Goal: Task Accomplishment & Management: Use online tool/utility

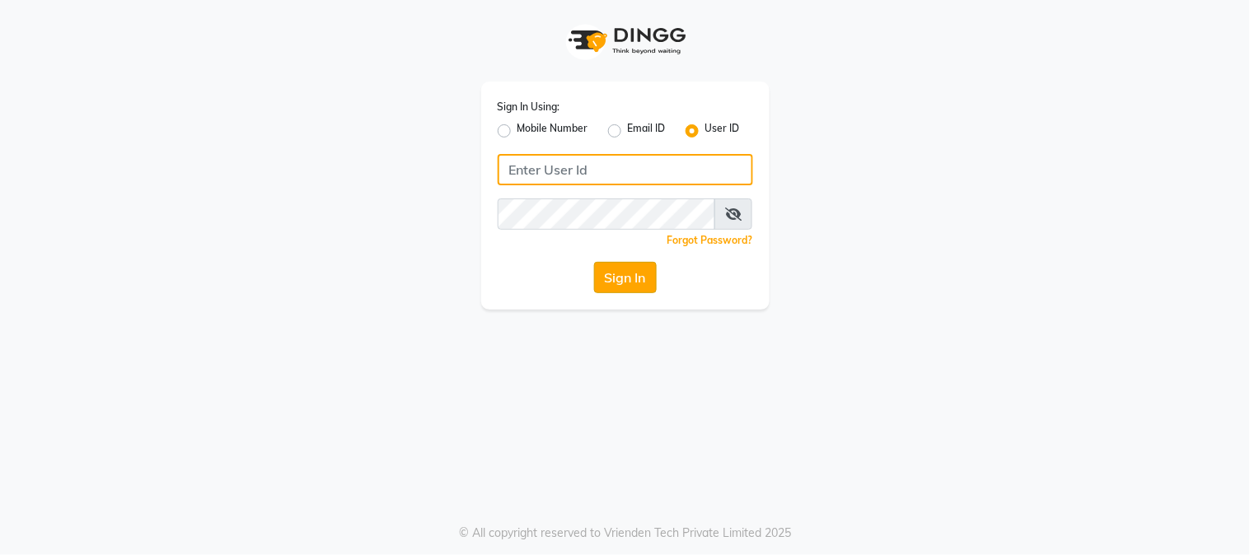
type input "alpanache"
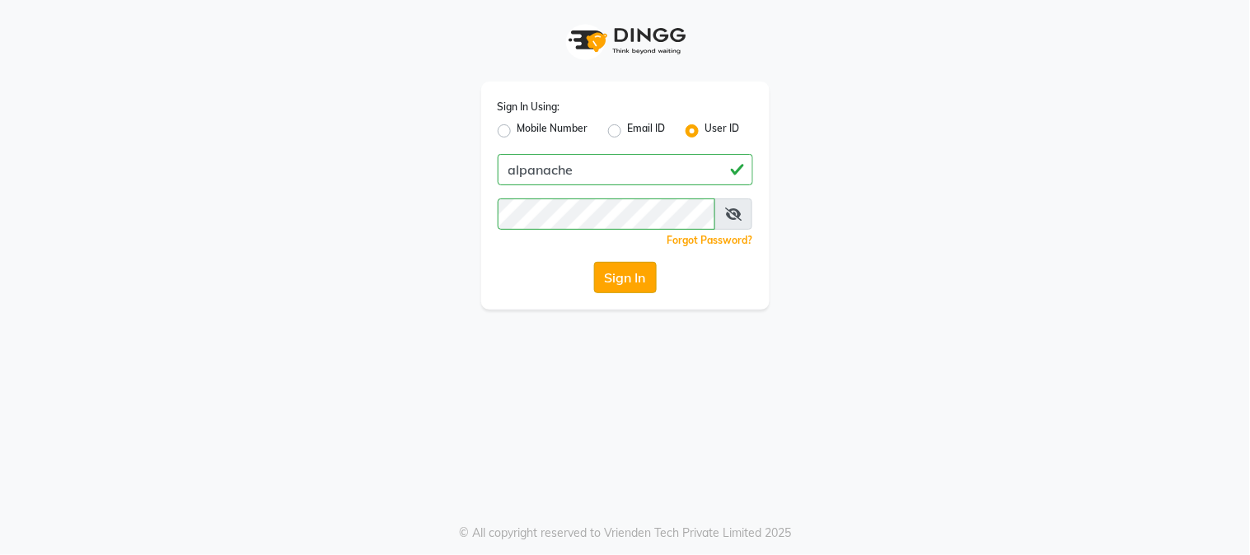
click at [616, 277] on button "Sign In" at bounding box center [625, 277] width 63 height 31
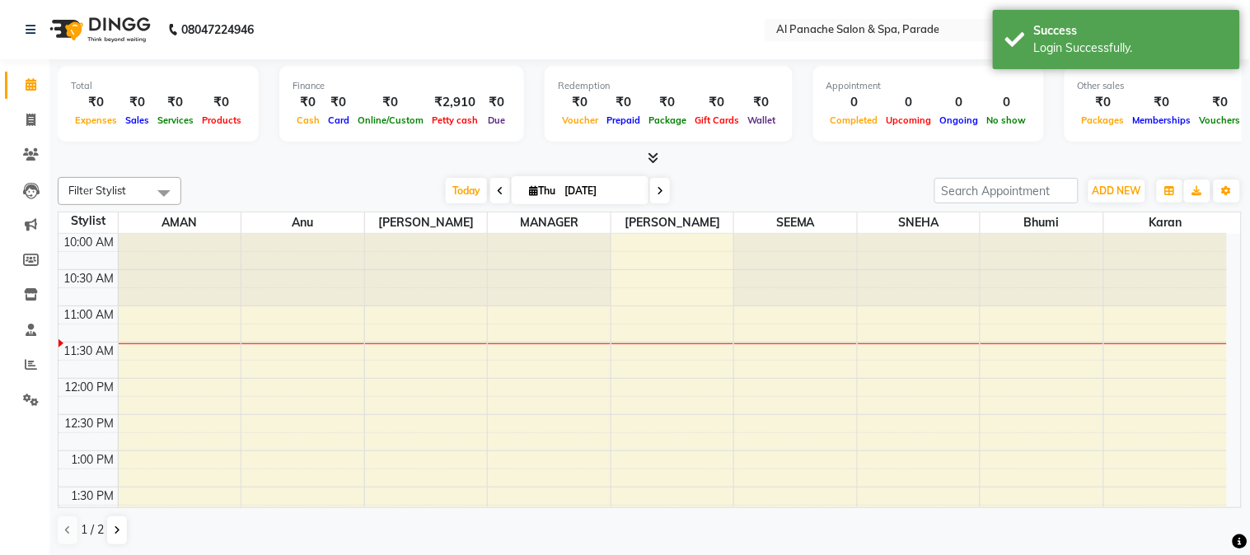
click at [648, 152] on icon at bounding box center [653, 158] width 11 height 12
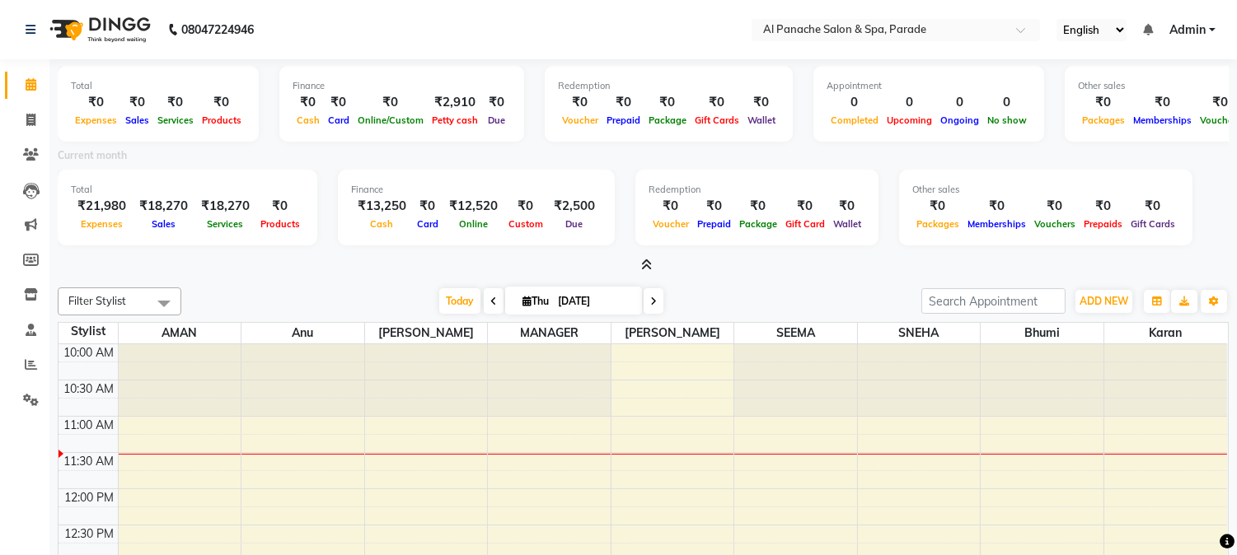
click at [645, 262] on icon at bounding box center [646, 265] width 11 height 12
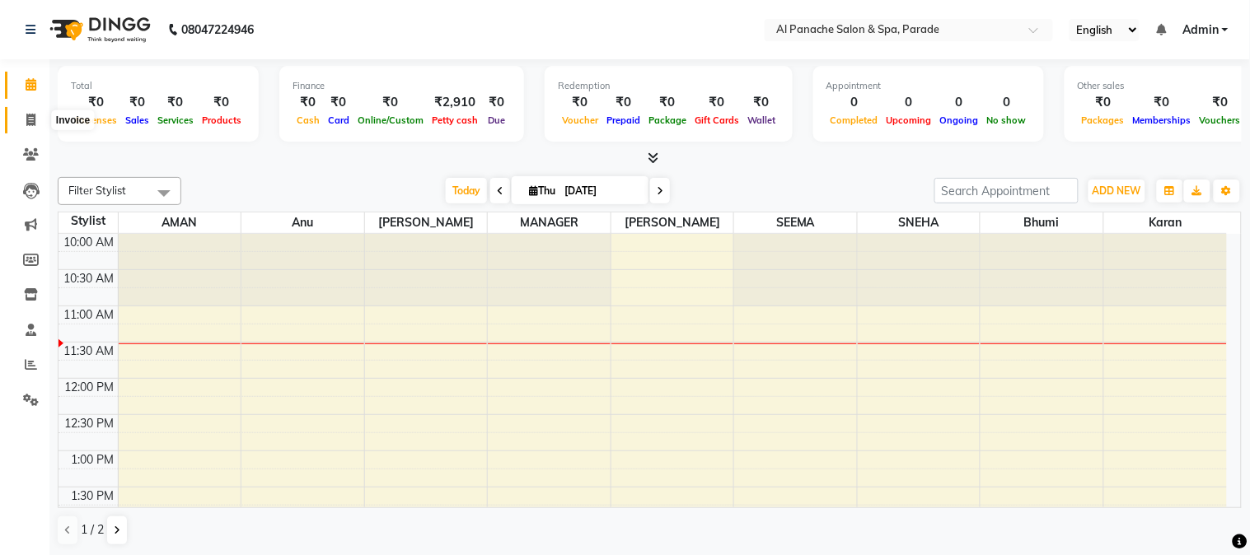
click at [30, 111] on span at bounding box center [30, 120] width 29 height 19
select select "service"
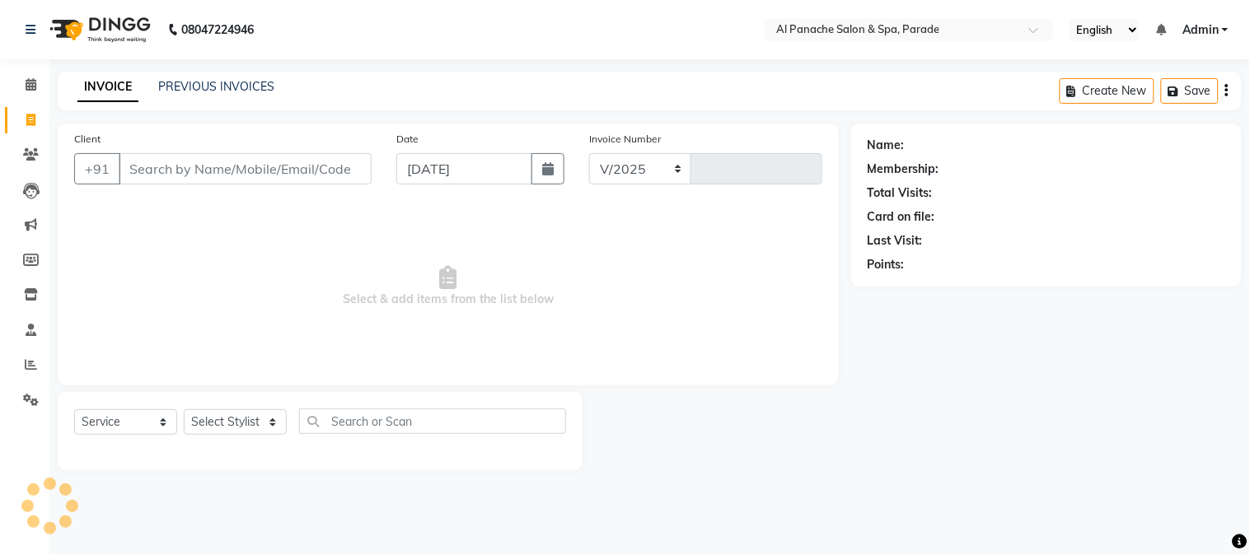
select select "463"
type input "1252"
click at [27, 81] on icon at bounding box center [31, 84] width 11 height 12
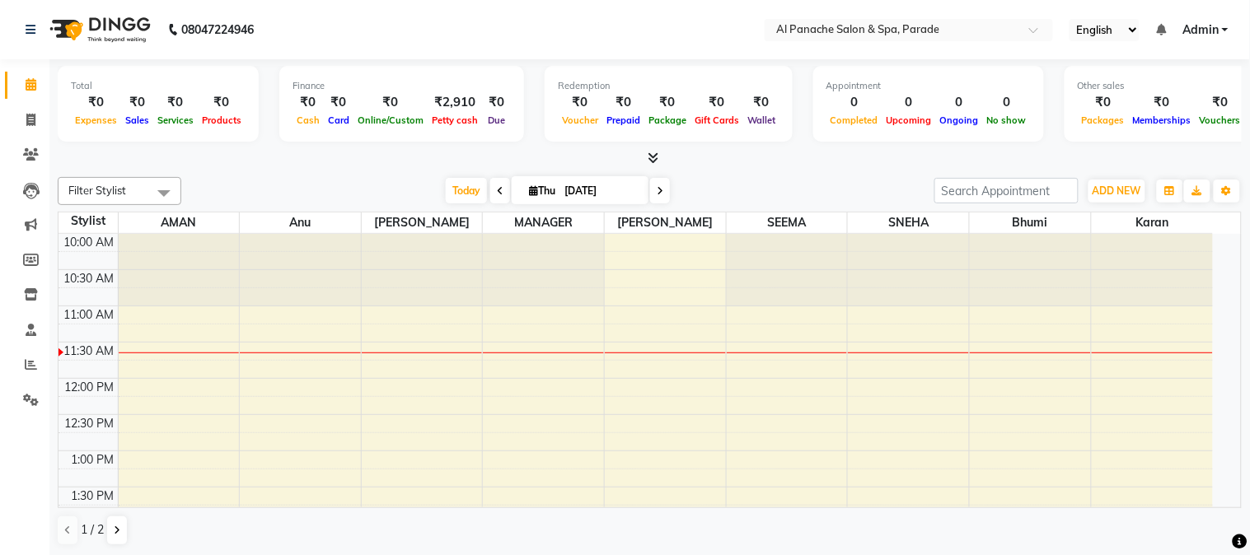
select select "service"
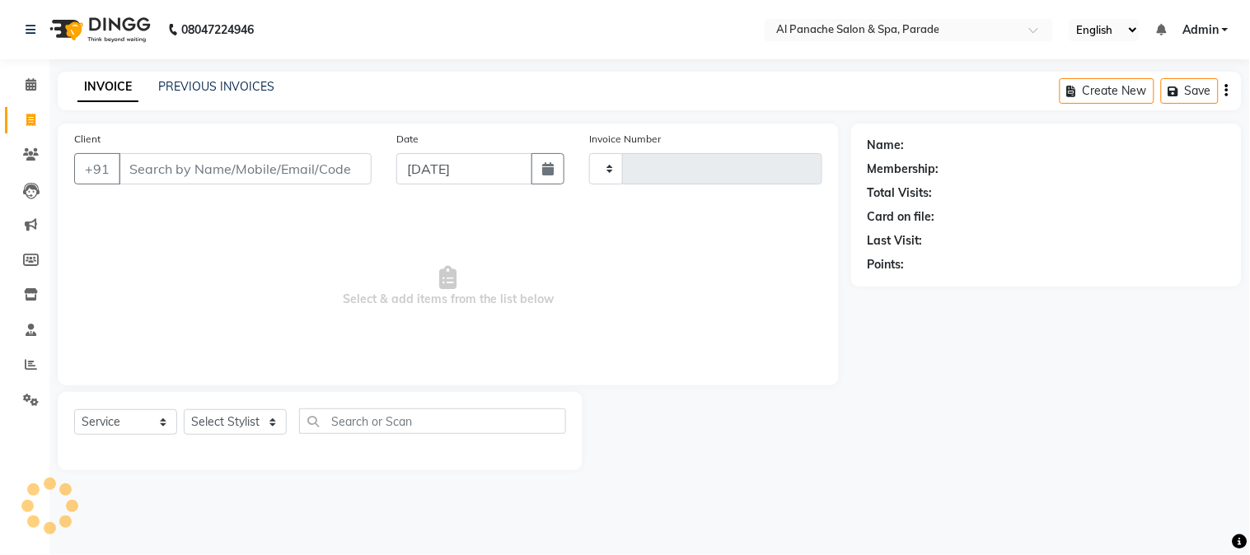
type input "1252"
select select "463"
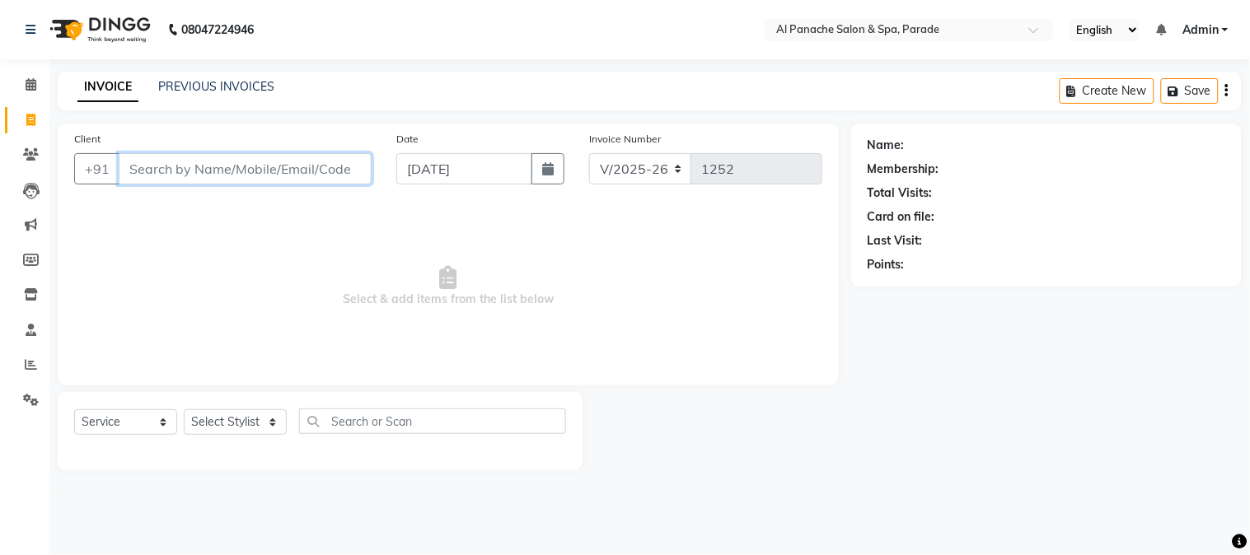
click at [297, 170] on input "Client" at bounding box center [245, 168] width 253 height 31
click at [39, 76] on span at bounding box center [30, 85] width 29 height 19
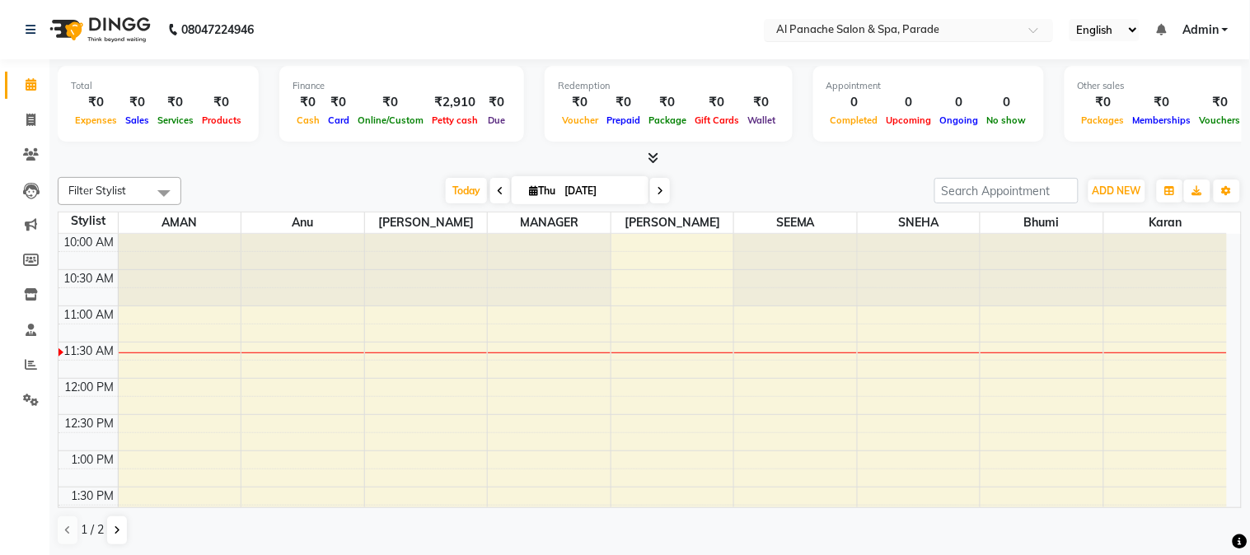
click at [953, 38] on input "text" at bounding box center [892, 31] width 239 height 16
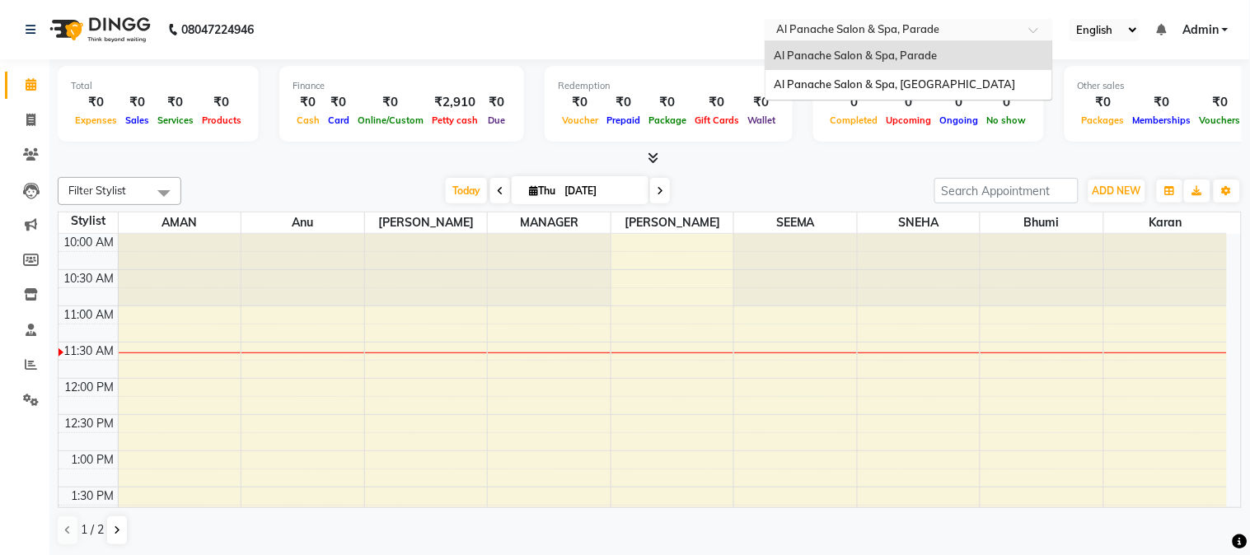
click at [944, 45] on div "Al Panache Salon & Spa, Parade" at bounding box center [909, 56] width 287 height 30
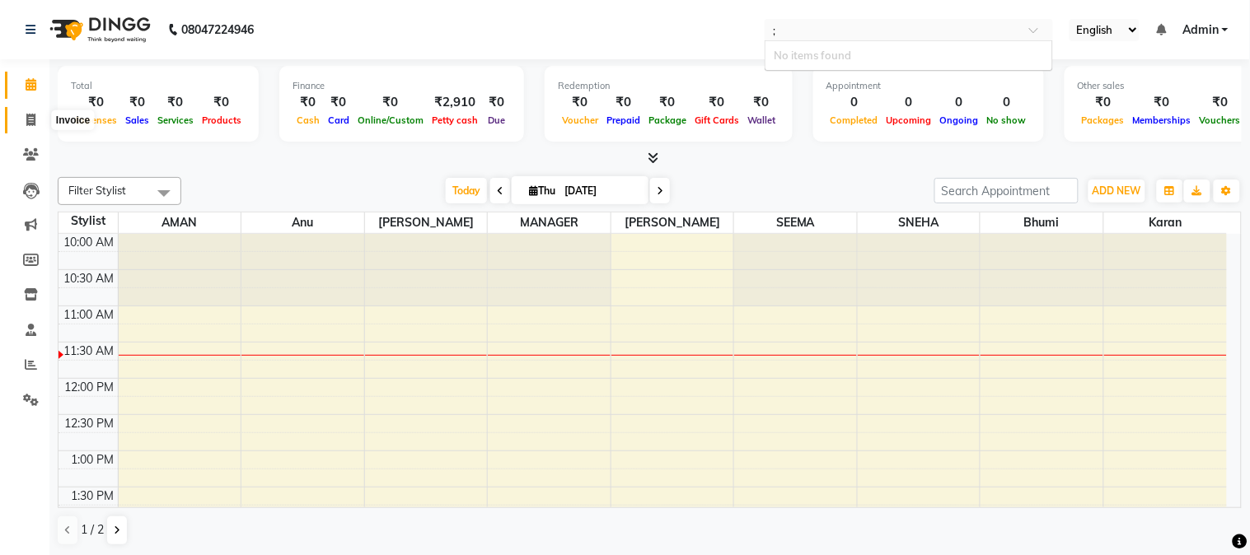
type input ";t"
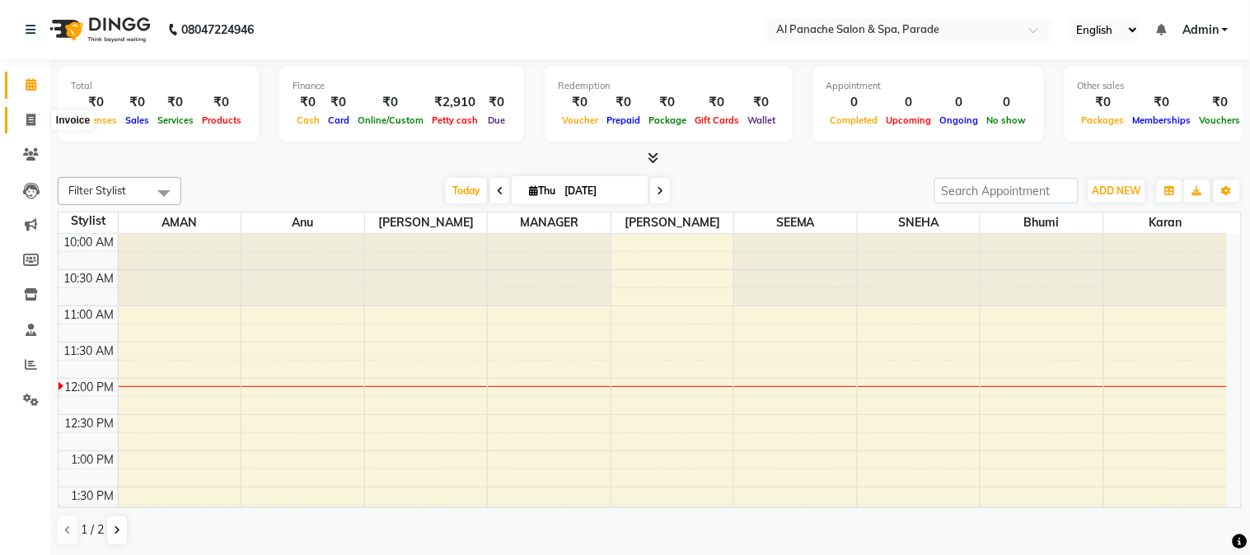
drag, startPoint x: 72, startPoint y: 108, endPoint x: 25, endPoint y: 127, distance: 50.7
click at [25, 127] on span at bounding box center [30, 120] width 29 height 19
select select "service"
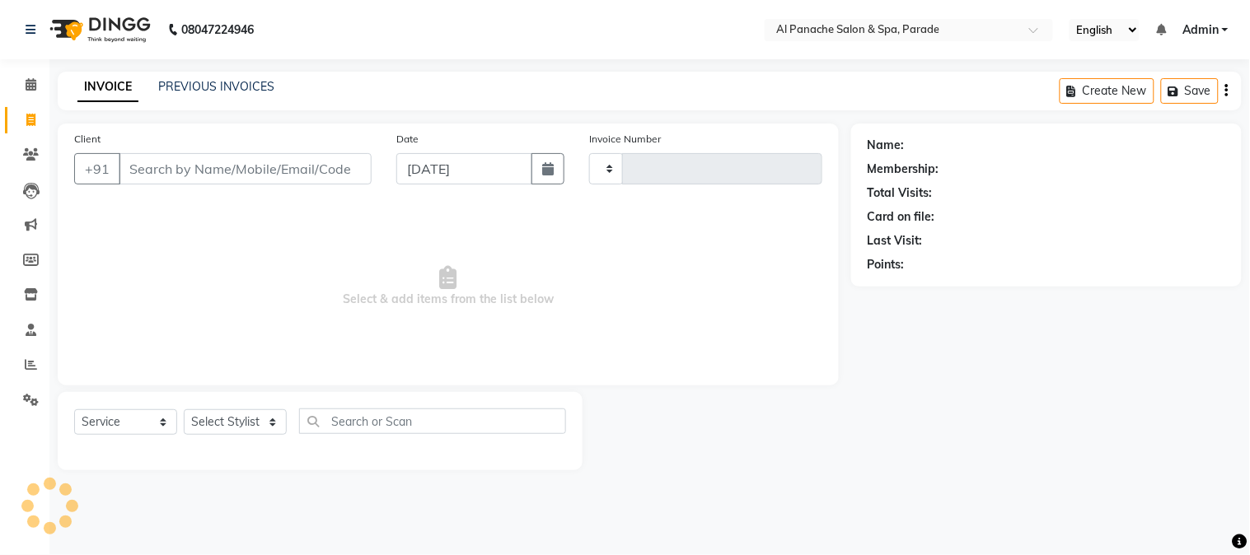
type input "1252"
select select "463"
click at [201, 173] on input "Client" at bounding box center [245, 168] width 253 height 31
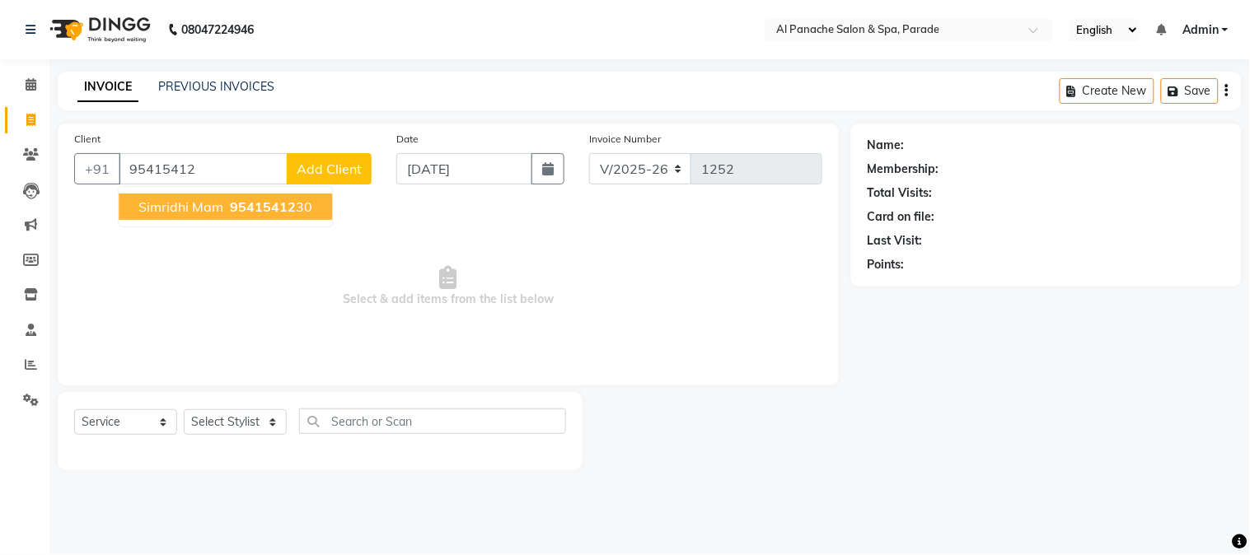
click at [218, 199] on span "simridhi mam" at bounding box center [180, 207] width 85 height 16
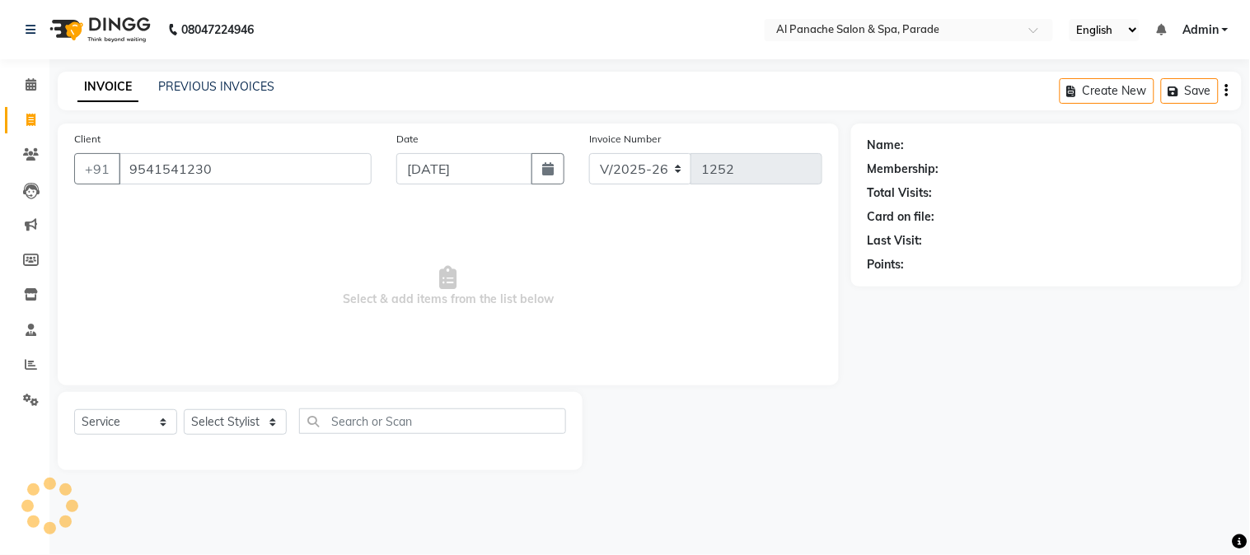
type input "9541541230"
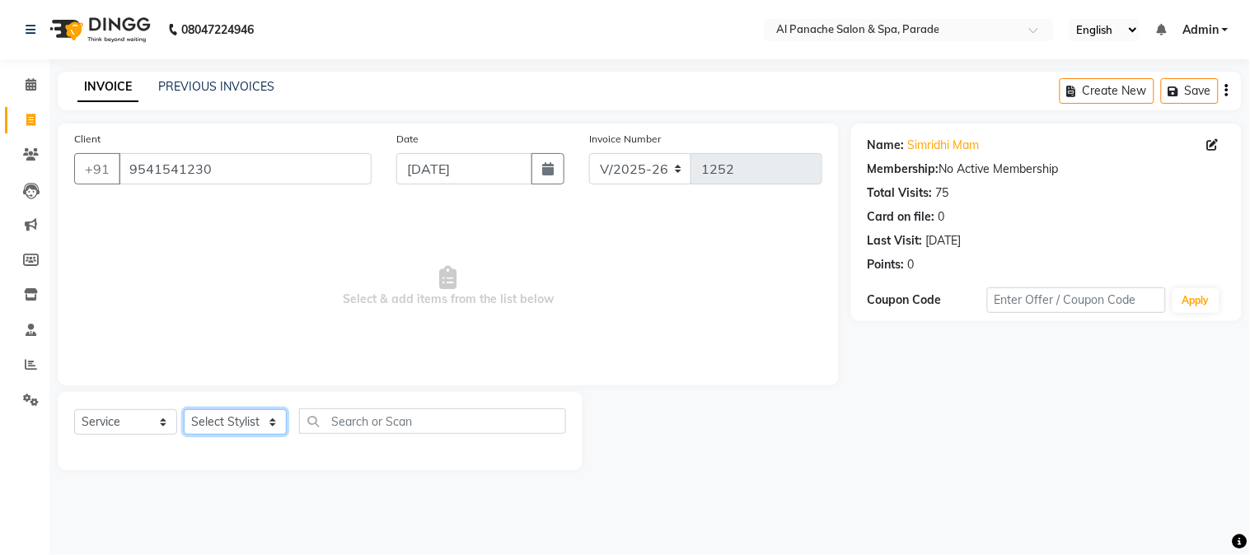
click at [241, 425] on select "Select Stylist [PERSON_NAME] Bhumi [PERSON_NAME] MANAGER [PERSON_NAME] [PERSON_…" at bounding box center [235, 423] width 103 height 26
select select "48206"
click at [184, 410] on select "Select Stylist [PERSON_NAME] Bhumi [PERSON_NAME] MANAGER [PERSON_NAME] [PERSON_…" at bounding box center [235, 423] width 103 height 26
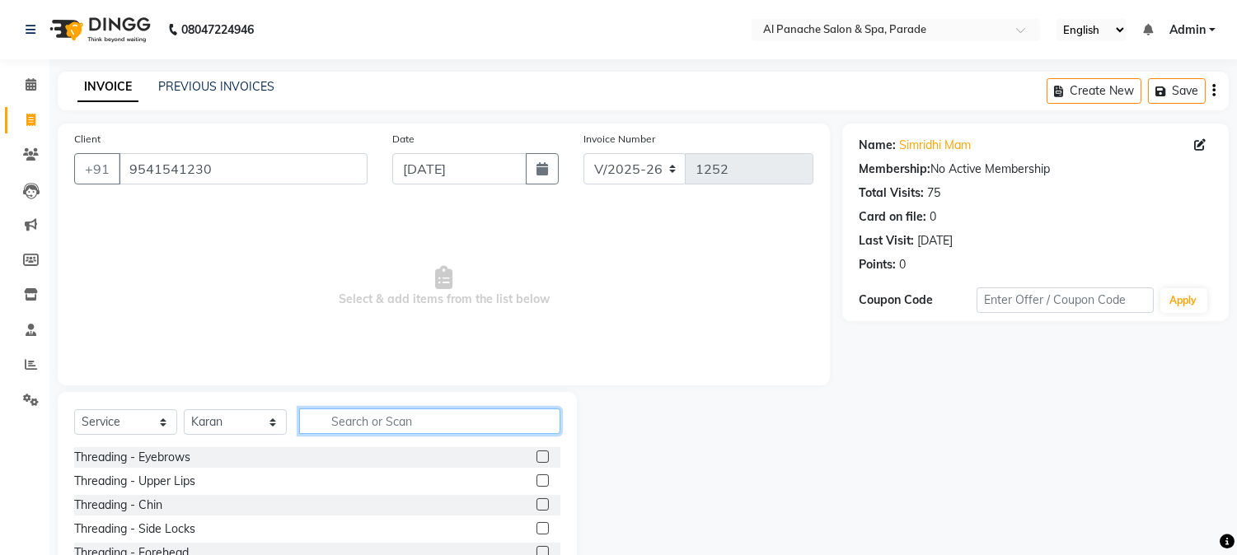
click at [351, 416] on input "text" at bounding box center [429, 422] width 261 height 26
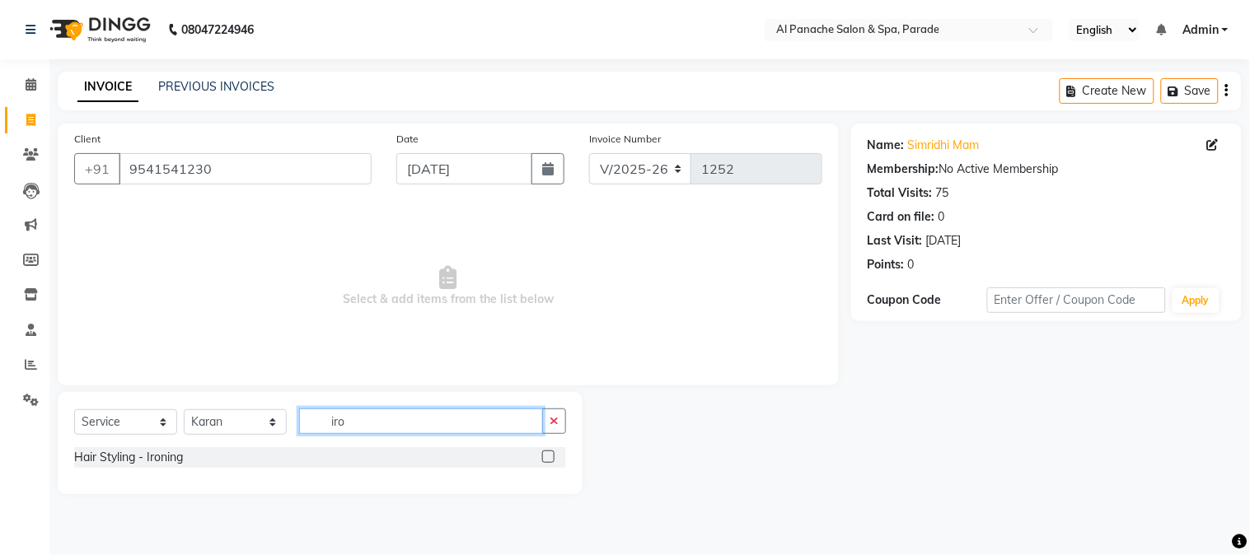
type input "iro"
click at [546, 460] on label at bounding box center [548, 457] width 12 height 12
click at [546, 460] on input "checkbox" at bounding box center [547, 457] width 11 height 11
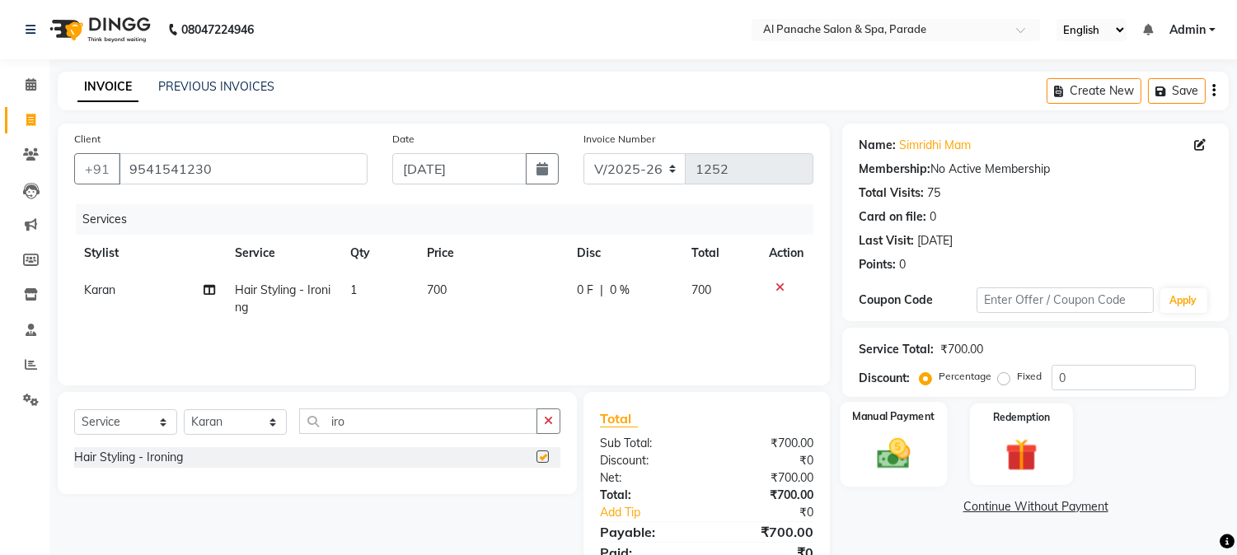
checkbox input "false"
click at [1017, 376] on label "Fixed" at bounding box center [1029, 376] width 25 height 15
click at [1006, 376] on input "Fixed" at bounding box center [1007, 377] width 12 height 12
radio input "true"
click at [1053, 384] on input "0" at bounding box center [1124, 378] width 144 height 26
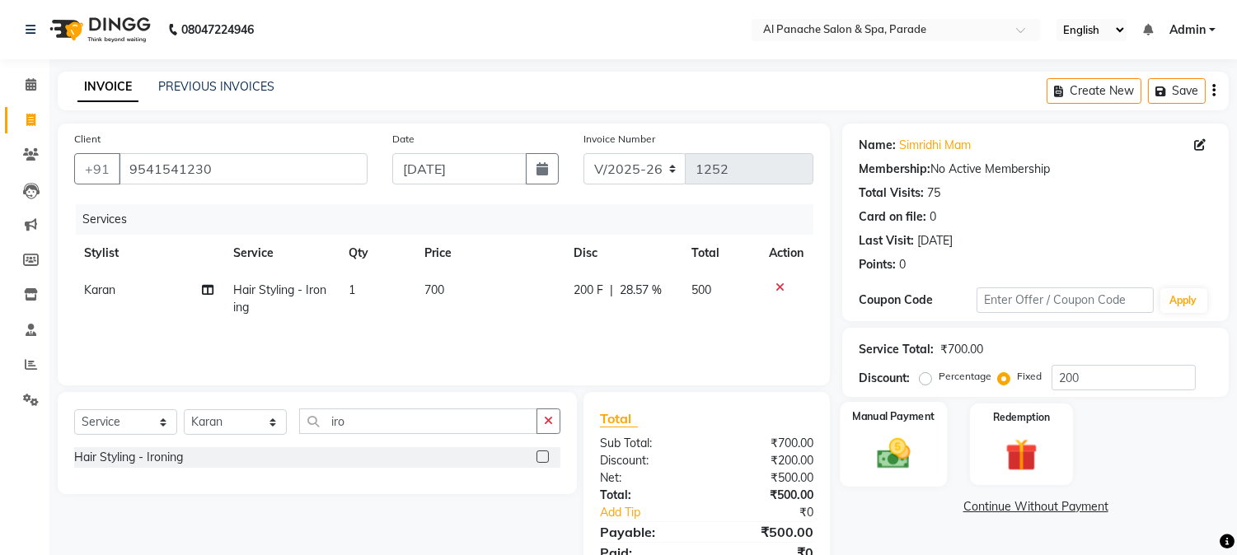
click at [855, 447] on div "Manual Payment" at bounding box center [894, 444] width 107 height 84
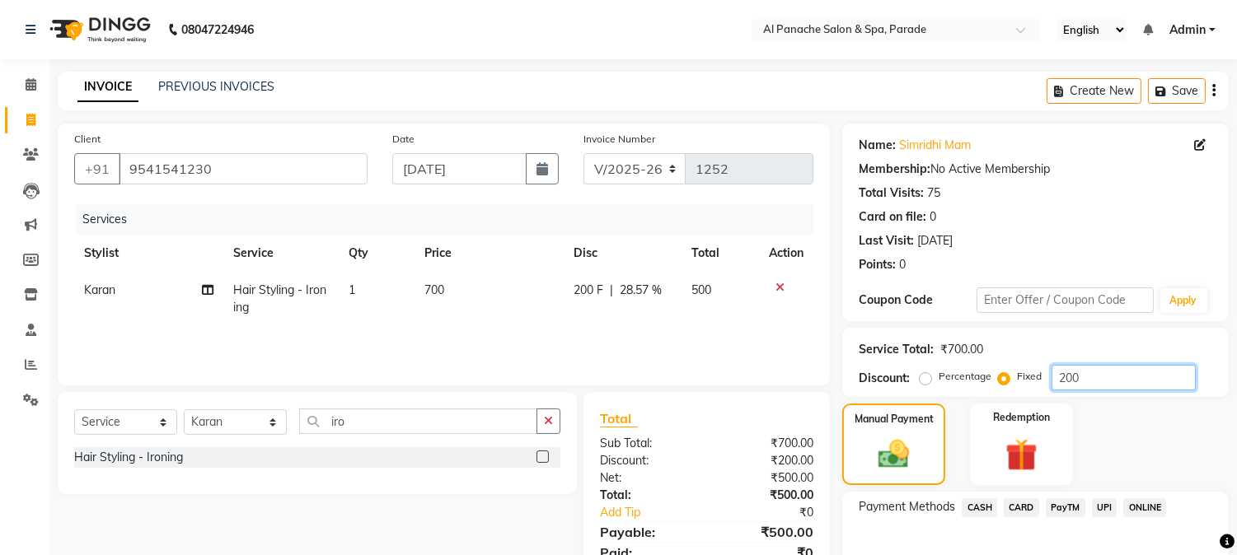
click at [1061, 376] on input "200" at bounding box center [1124, 378] width 144 height 26
type input "300"
click at [1080, 511] on span "PayTM" at bounding box center [1066, 508] width 40 height 19
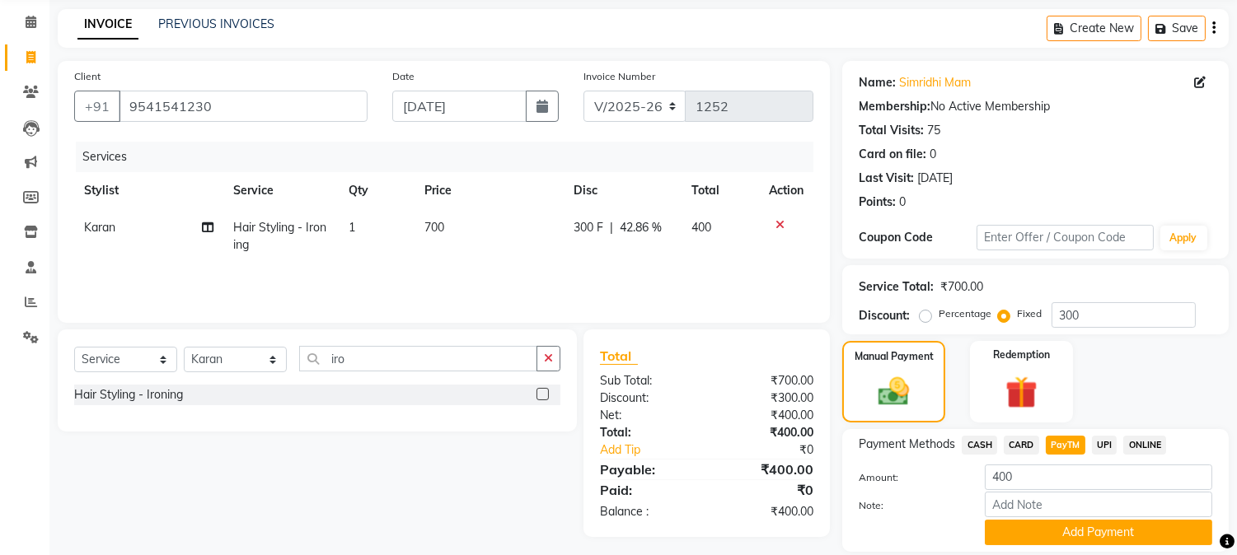
scroll to position [117, 0]
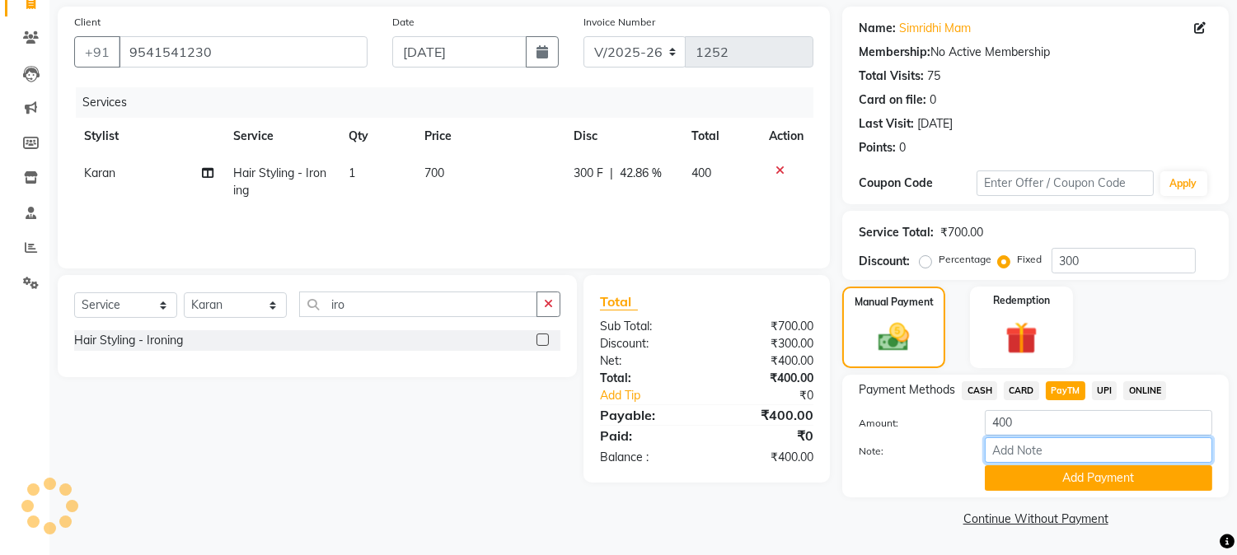
click at [1058, 460] on input "Note:" at bounding box center [1098, 451] width 227 height 26
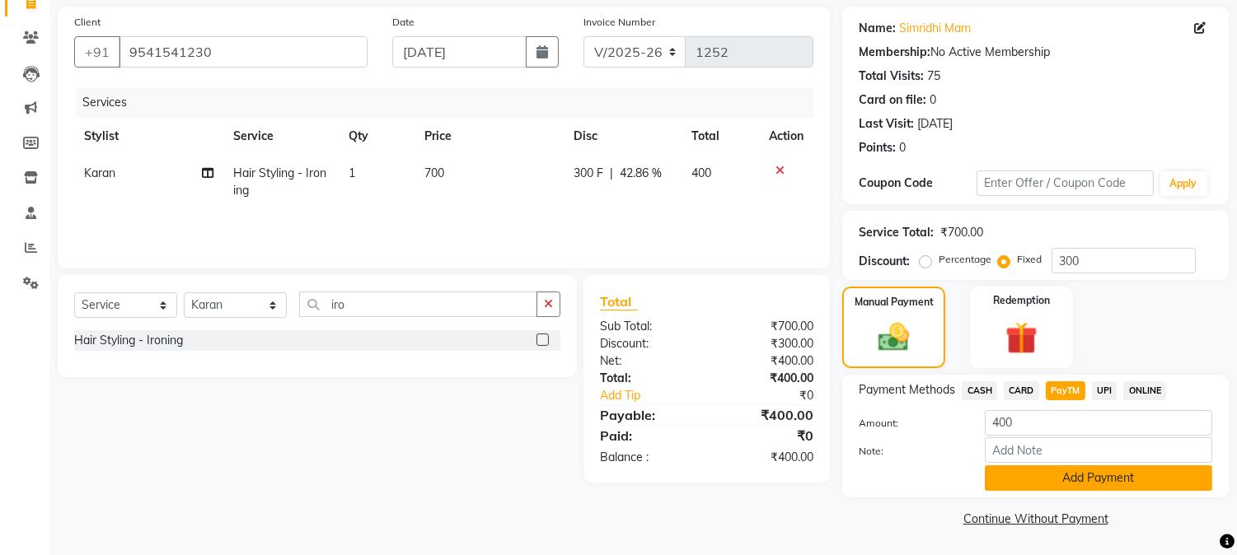
click at [1061, 479] on button "Add Payment" at bounding box center [1098, 479] width 227 height 26
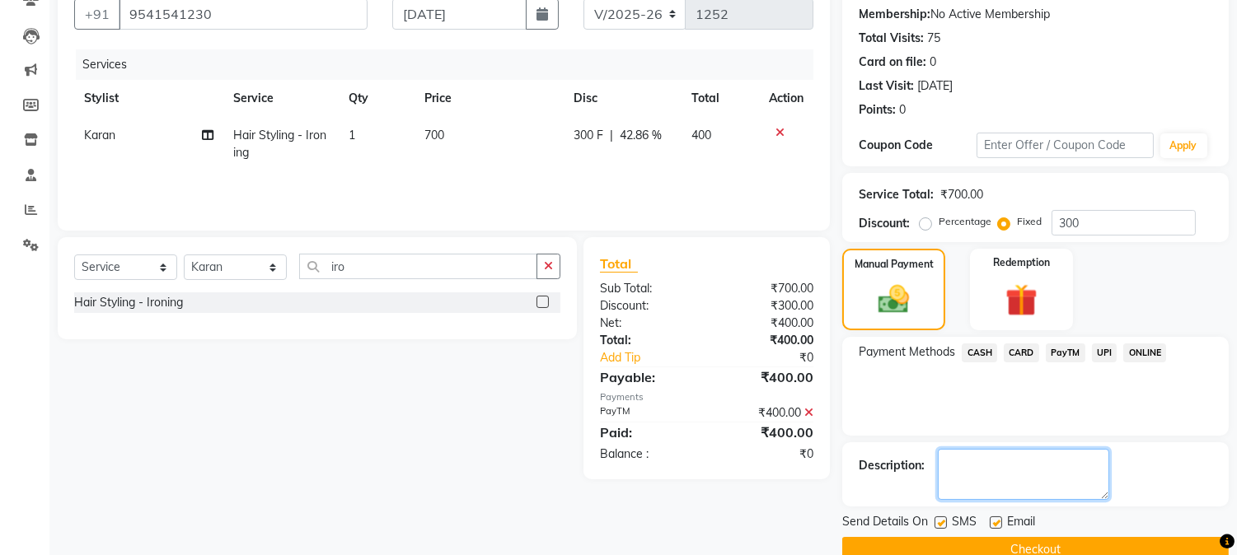
scroll to position [185, 0]
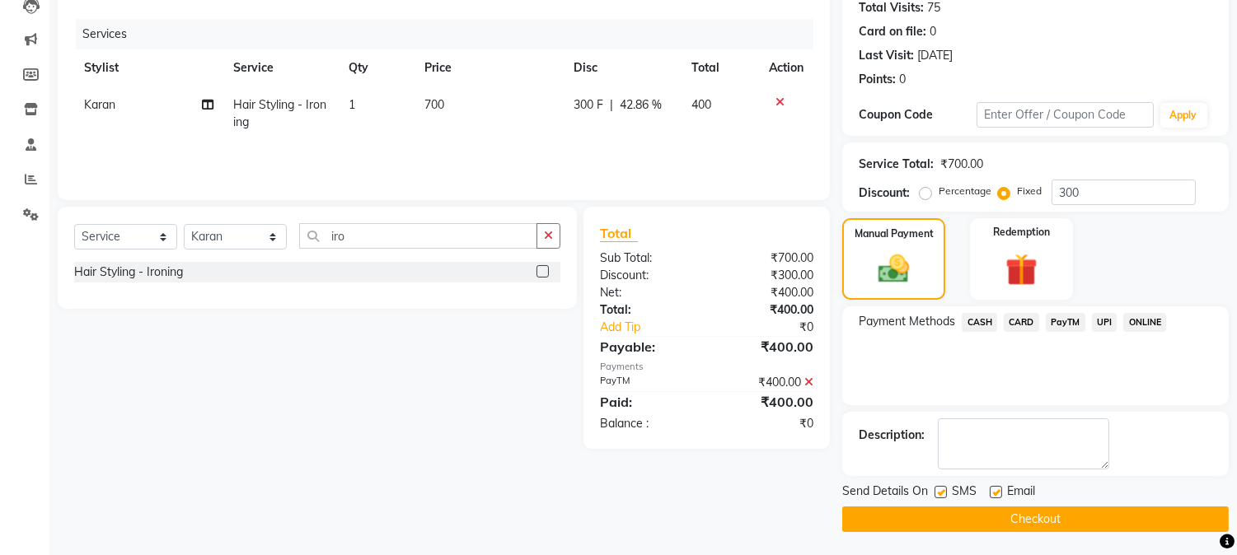
click at [1147, 507] on button "Checkout" at bounding box center [1035, 520] width 386 height 26
